Goal: Task Accomplishment & Management: Book appointment/travel/reservation

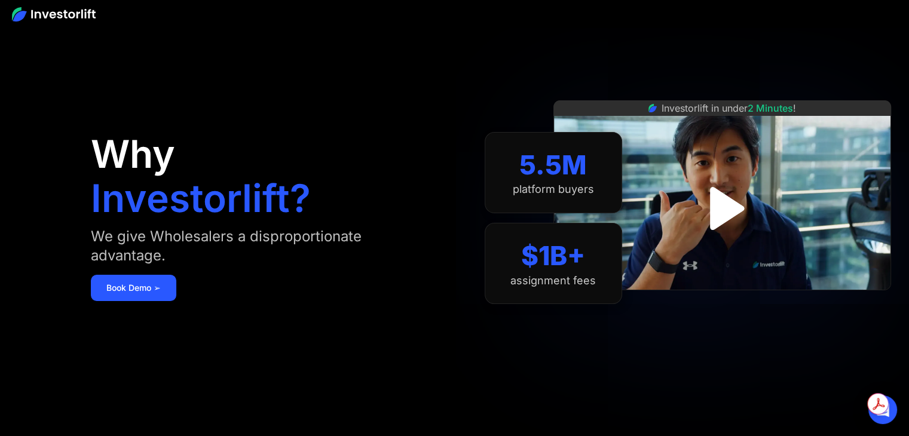
click at [727, 206] on img "open lightbox" at bounding box center [722, 209] width 78 height 78
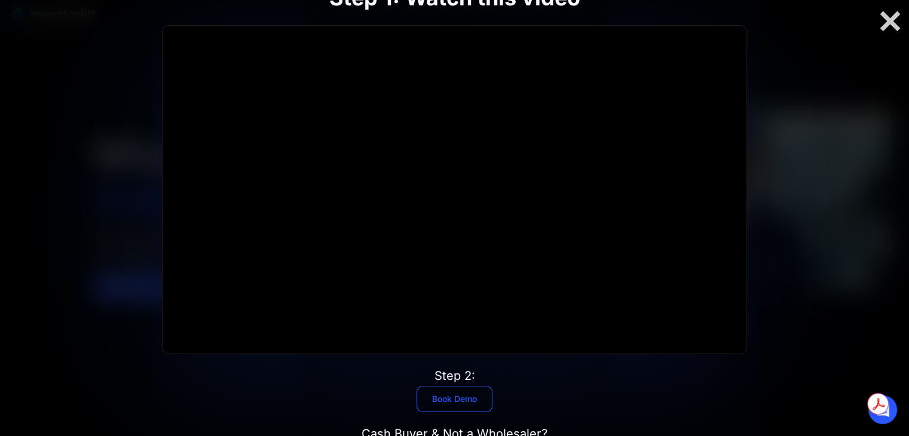
click at [467, 401] on link "Book Demo" at bounding box center [454, 399] width 76 height 26
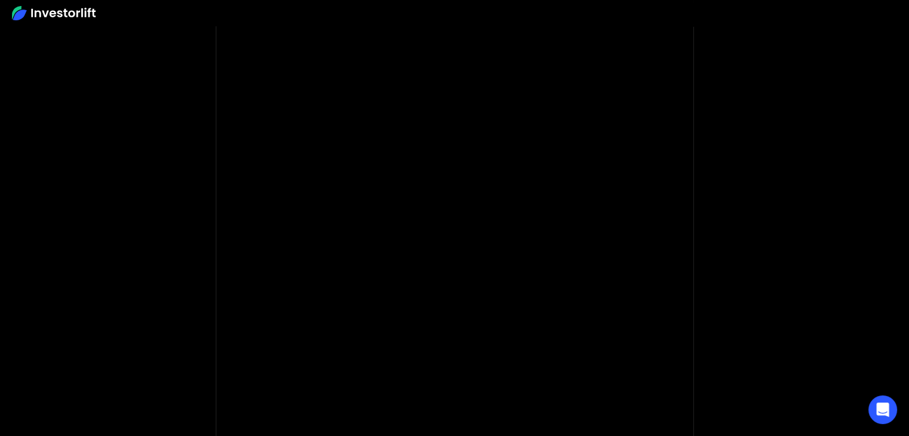
scroll to position [119, 0]
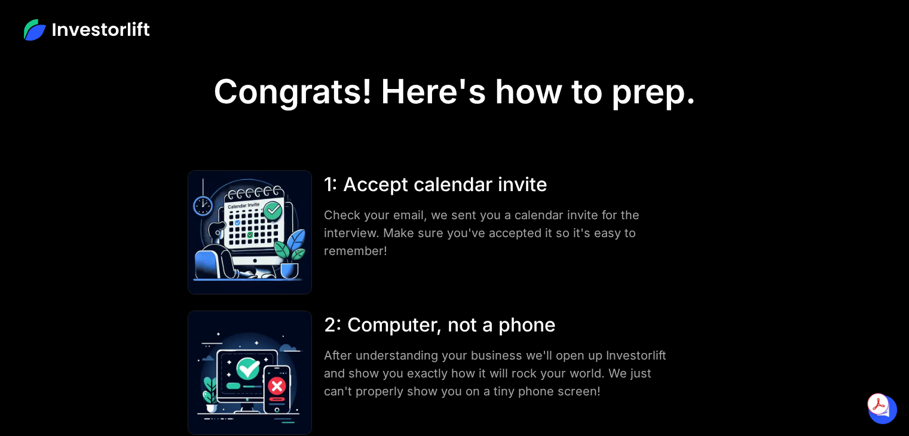
click at [741, 47] on div at bounding box center [454, 30] width 909 height 60
click at [47, 33] on img at bounding box center [86, 30] width 125 height 22
